Goal: Complete application form: Complete application form

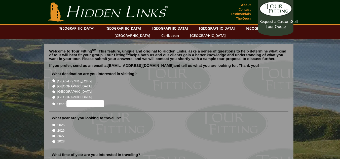
click at [53, 79] on input "[GEOGRAPHIC_DATA]" at bounding box center [53, 80] width 3 height 3
radio input "true"
click at [53, 129] on input "2026" at bounding box center [53, 130] width 3 height 3
radio input "true"
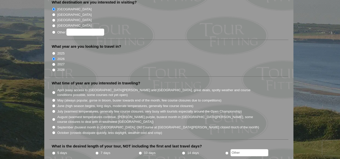
scroll to position [76, 0]
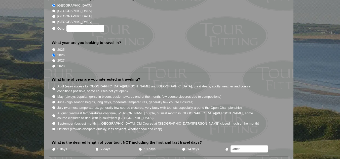
click at [54, 106] on input "July (warmest temperatures, generally few course closures, very busy with touri…" at bounding box center [53, 107] width 3 height 3
radio input "true"
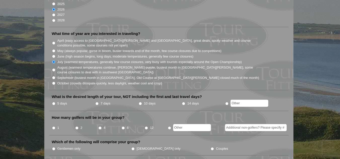
scroll to position [151, 0]
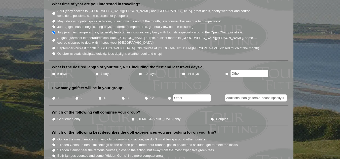
click at [77, 97] on input "2" at bounding box center [76, 98] width 3 height 3
radio input "true"
click at [55, 118] on input "Gentlemen only" at bounding box center [53, 119] width 3 height 3
radio input "true"
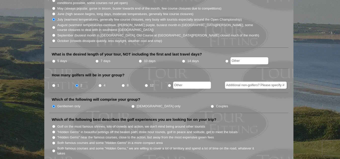
scroll to position [176, 0]
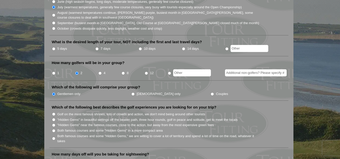
click at [54, 129] on input "Both famous courses and some "Hidden Gems" in a more compact area" at bounding box center [53, 130] width 3 height 3
radio input "true"
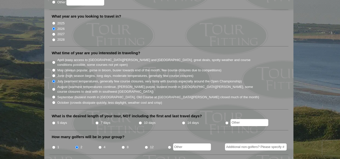
scroll to position [101, 0]
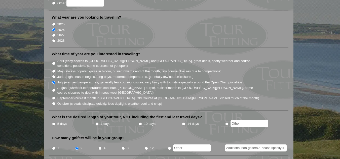
click at [97, 123] on input "7 days" at bounding box center [96, 124] width 3 height 3
radio input "true"
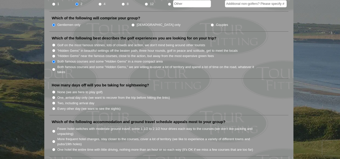
scroll to position [252, 0]
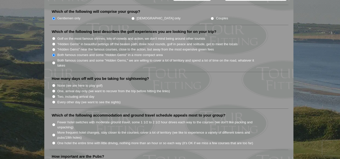
click at [54, 90] on input "One, arrival day only (we want to recover from the trip before hitting the link…" at bounding box center [53, 91] width 3 height 3
radio input "true"
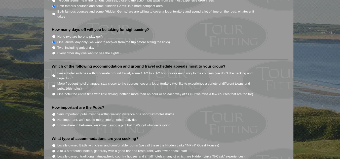
scroll to position [302, 0]
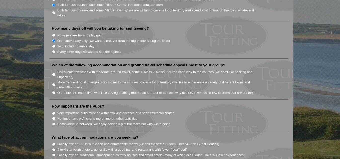
click at [53, 123] on input "Somewhere in between, we enjoy having a pint but that's not why we're going" at bounding box center [53, 124] width 3 height 3
radio input "true"
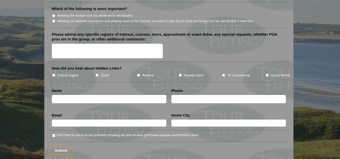
scroll to position [605, 0]
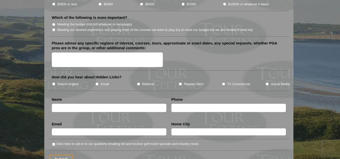
click at [77, 104] on input "text" at bounding box center [109, 108] width 115 height 8
type input "[PERSON_NAME]"
type input "Yarmouth"
click at [176, 104] on input "text" at bounding box center [228, 108] width 115 height 8
type input "9027400993"
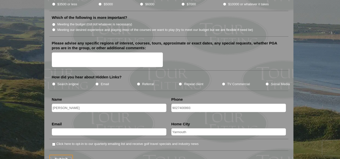
click at [108, 129] on input "text" at bounding box center [109, 132] width 115 height 7
type input "[EMAIL_ADDRESS][DOMAIN_NAME]"
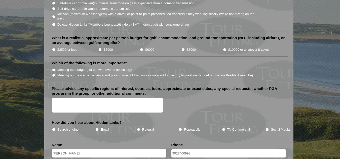
scroll to position [554, 0]
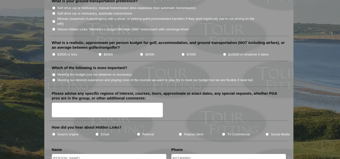
click at [78, 103] on textarea "Please advise any specific regions of interest, courses, tours, approximate or …" at bounding box center [107, 110] width 111 height 15
click at [62, 109] on textarea "we are 2 guys, our hotels are already booked. We would like the following: [DAT…" at bounding box center [107, 110] width 111 height 15
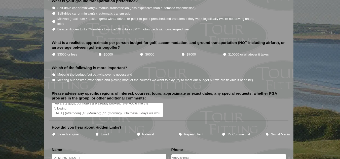
scroll to position [6, 0]
paste textarea "Portmarnock Golf Club"
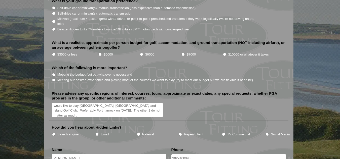
scroll to position [21, 0]
click at [86, 103] on textarea "we are 2 guys, our hotels are already booked. We would like the following: [DAT…" at bounding box center [107, 110] width 111 height 15
click at [64, 107] on textarea "we are 2 guys, our hotels are already booked. We would like the following: [DAT…" at bounding box center [107, 110] width 111 height 15
click at [62, 109] on textarea "we are 2 guys, our hotels are already booked. We would like the following: [DAT…" at bounding box center [107, 110] width 111 height 15
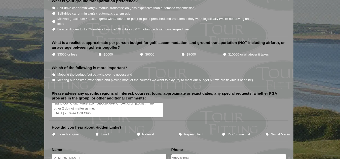
scroll to position [26, 0]
click at [65, 105] on textarea "we are 2 guys, our hotels are already booked. We would like the following: [DAT…" at bounding box center [107, 110] width 111 height 15
click at [68, 108] on textarea "we are 2 guys, our hotels are already booked. We would like the following: [DAT…" at bounding box center [107, 110] width 111 height 15
click at [79, 105] on textarea "we are 2 guys, our hotels are already booked. We would like the following: [DAT…" at bounding box center [107, 110] width 111 height 15
click at [87, 109] on textarea "we are 2 guys, our hotels are already booked. We would like the following: [DAT…" at bounding box center [107, 110] width 111 height 15
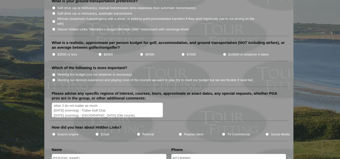
type textarea "we are 2 guys, our hotels are already booked. We would like the following: [DAT…"
click at [54, 133] on input "Search engine" at bounding box center [53, 134] width 3 height 3
radio input "true"
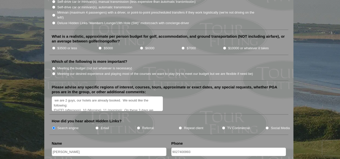
scroll to position [579, 0]
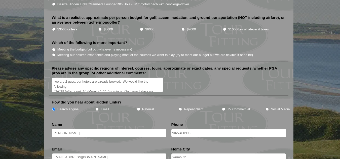
click at [57, 78] on textarea "we are 2 guys, our hotels are already booked. We would like the following: [DAT…" at bounding box center [107, 85] width 111 height 15
click at [76, 78] on textarea "We are 2 guys, our hotels are already booked. We would like the following: [DAT…" at bounding box center [107, 85] width 111 height 15
click at [106, 80] on textarea "We are 2 guys from [GEOGRAPHIC_DATA], [GEOGRAPHIC_DATA]. Our hotels are already…" at bounding box center [107, 85] width 111 height 15
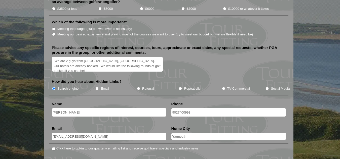
scroll to position [605, 0]
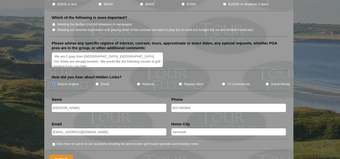
type textarea "We are 2 guys from [GEOGRAPHIC_DATA], [GEOGRAPHIC_DATA]. Our hotels are already…"
click at [61, 155] on input "Submit" at bounding box center [61, 159] width 24 height 9
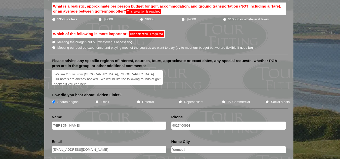
scroll to position [293, 0]
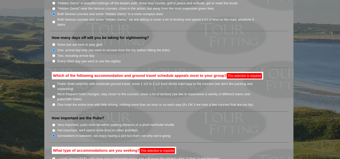
click at [54, 95] on input "More frequent hotel changes, stay closer to the courses, cover a lot of territo…" at bounding box center [53, 96] width 3 height 3
radio input "true"
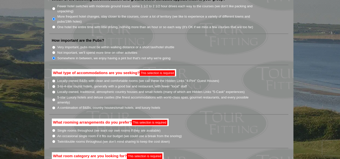
scroll to position [369, 0]
click at [54, 85] on input "3-to-4-star tourist hotels, generally with a good bar and restaurant, with fewe…" at bounding box center [53, 86] width 3 height 3
radio input "true"
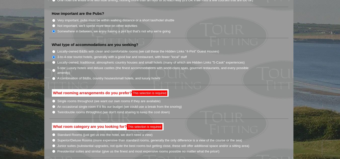
scroll to position [419, 0]
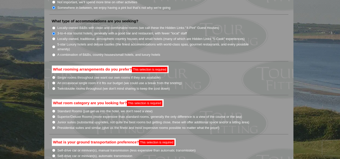
click at [53, 87] on input "Twin/double rooms throughout (we don't mind sharing to keep the cost down)" at bounding box center [53, 88] width 3 height 3
radio input "true"
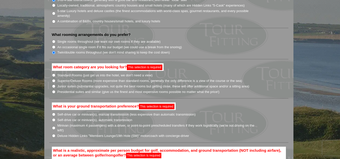
scroll to position [469, 0]
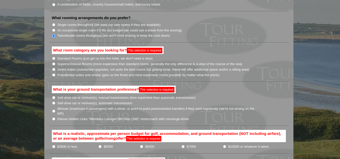
click at [54, 57] on input "Standard Rooms (just get us into the hotel, we don't need a view)" at bounding box center [53, 58] width 3 height 3
radio input "true"
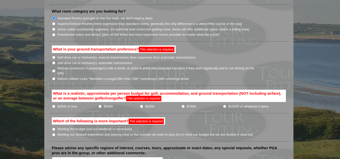
scroll to position [520, 0]
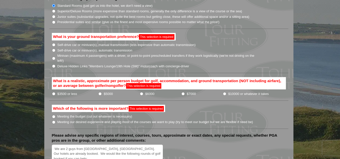
click at [53, 43] on input "Self-drive car or minivan(s), manual transmission (less expensive than automati…" at bounding box center [53, 44] width 3 height 3
radio input "true"
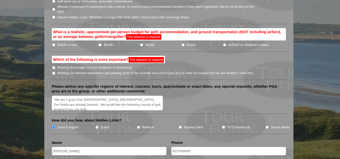
scroll to position [570, 0]
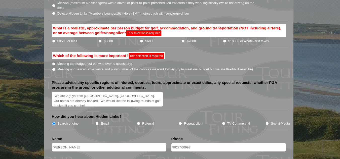
click at [184, 40] on input "$7000" at bounding box center [183, 41] width 3 height 3
radio input "true"
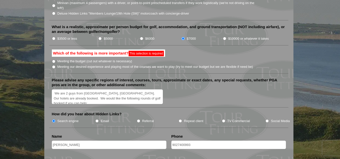
click at [142, 37] on input "$6000" at bounding box center [141, 38] width 3 height 3
radio input "true"
click at [54, 65] on input "Meeting our desired experience and playing most of the courses we want to play …" at bounding box center [53, 66] width 3 height 3
radio input "true"
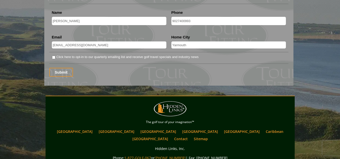
scroll to position [696, 0]
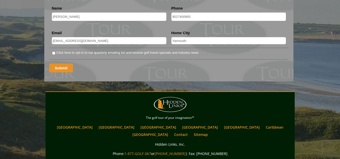
click at [61, 64] on input "Submit" at bounding box center [61, 68] width 24 height 9
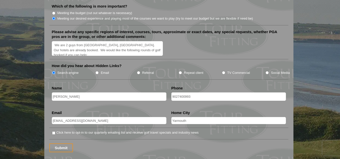
scroll to position [655, 0]
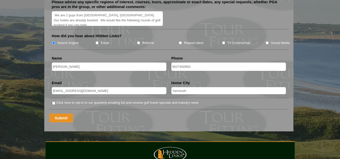
click at [61, 114] on input "Submit" at bounding box center [61, 118] width 24 height 9
